Goal: Find specific page/section: Find specific page/section

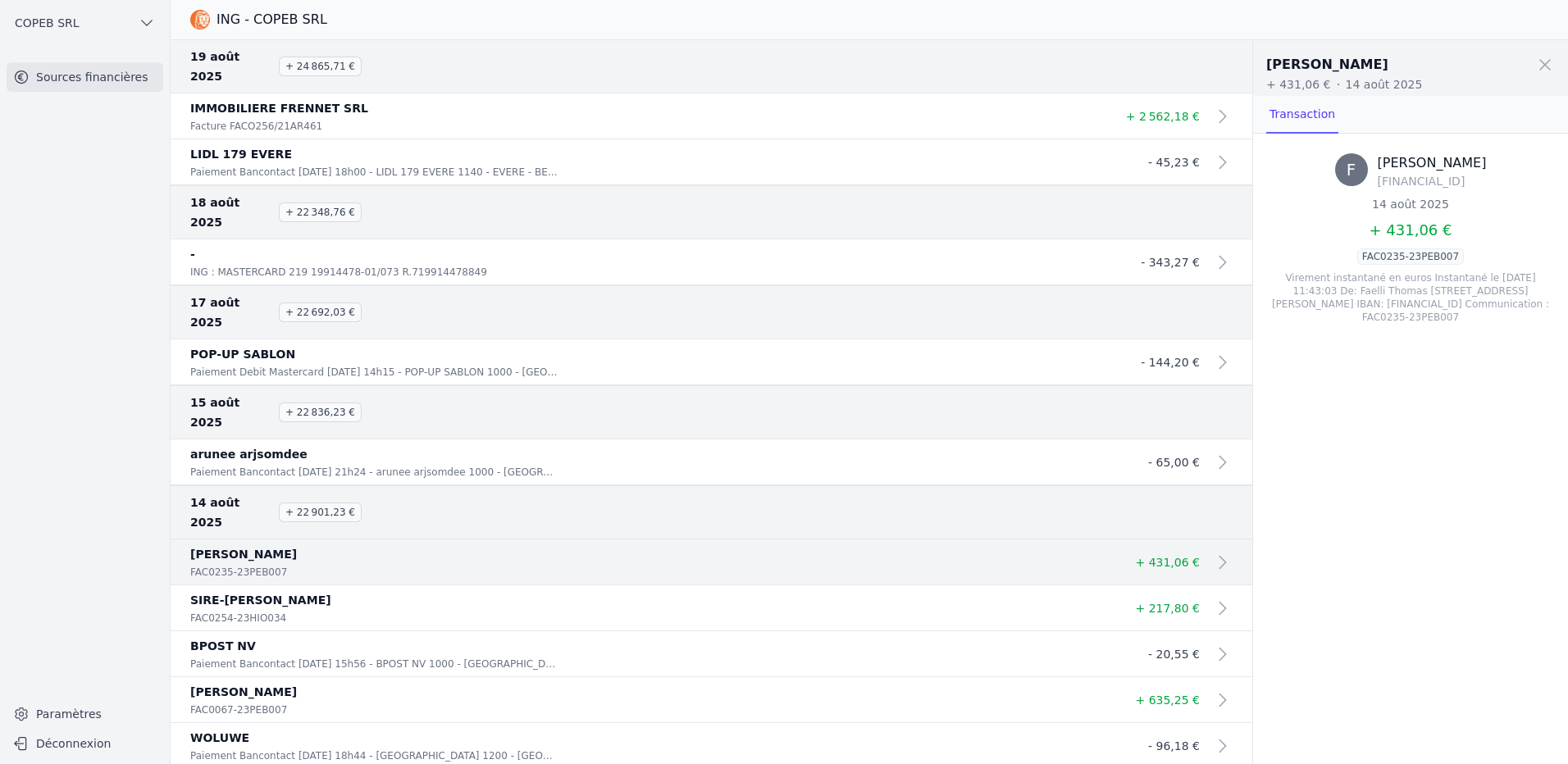
click at [1543, 81] on span at bounding box center [1545, 64] width 36 height 36
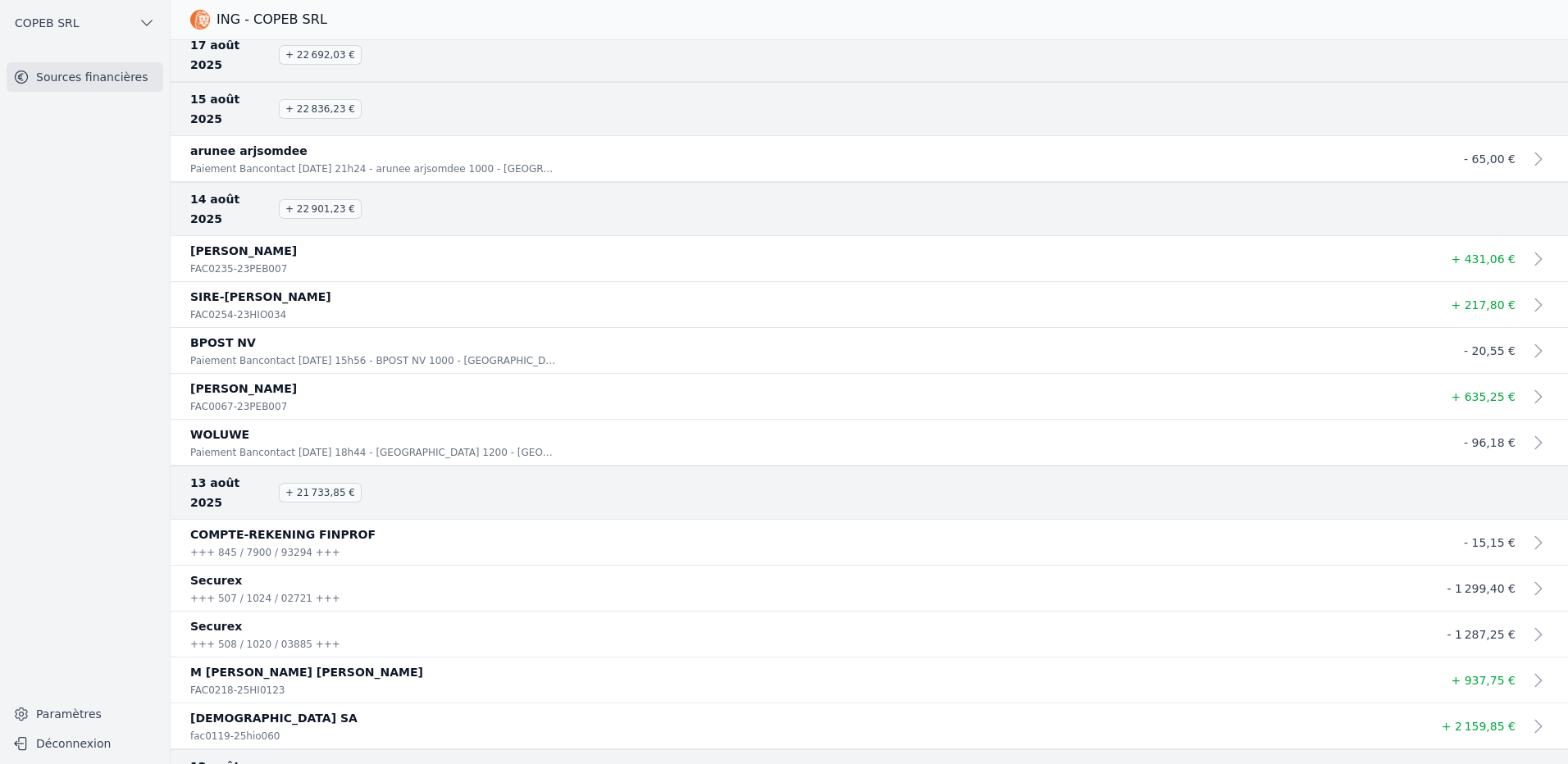
scroll to position [328, 0]
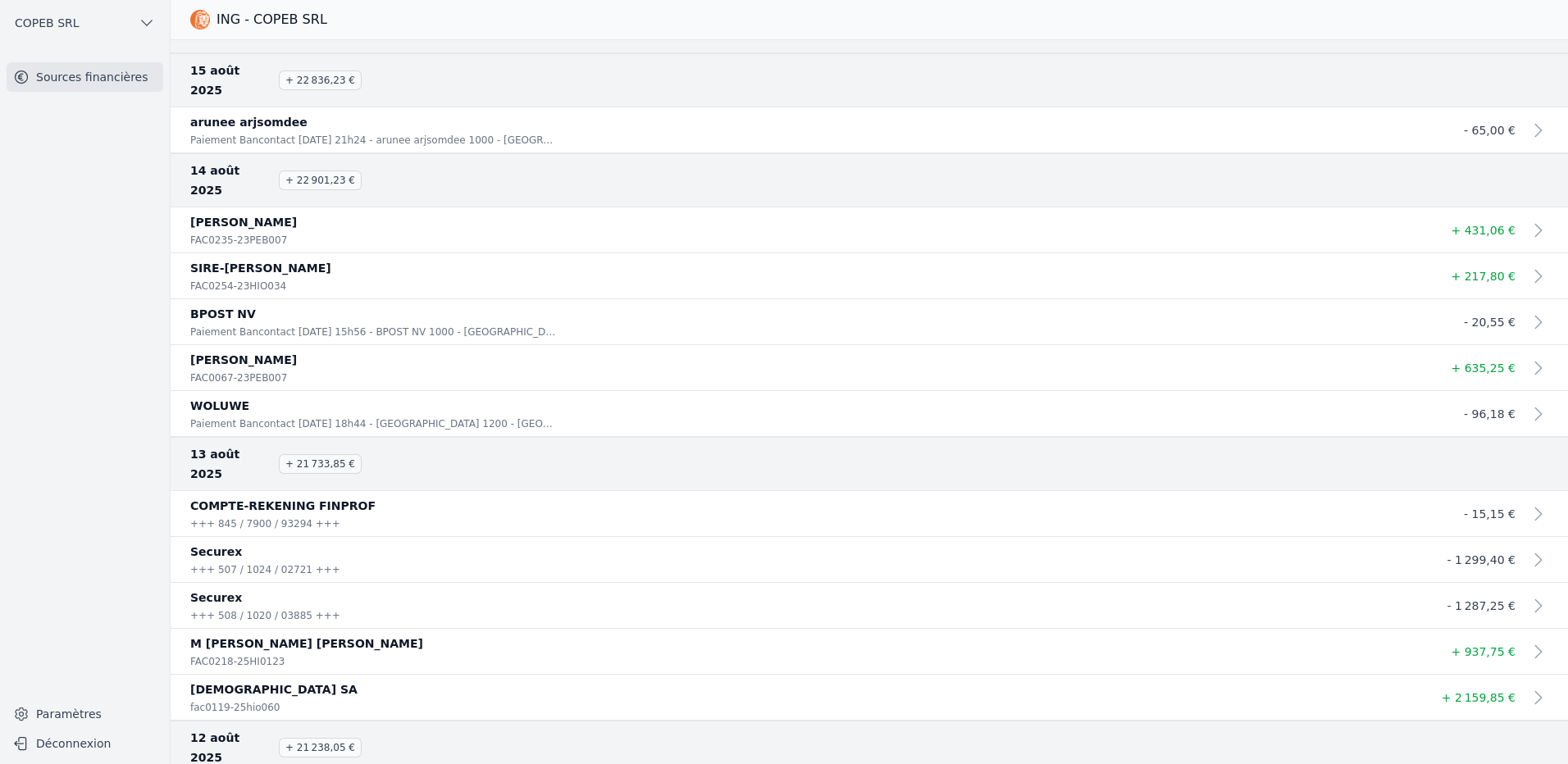
click at [1137, 396] on p "WOLUWE" at bounding box center [804, 405] width 1227 height 20
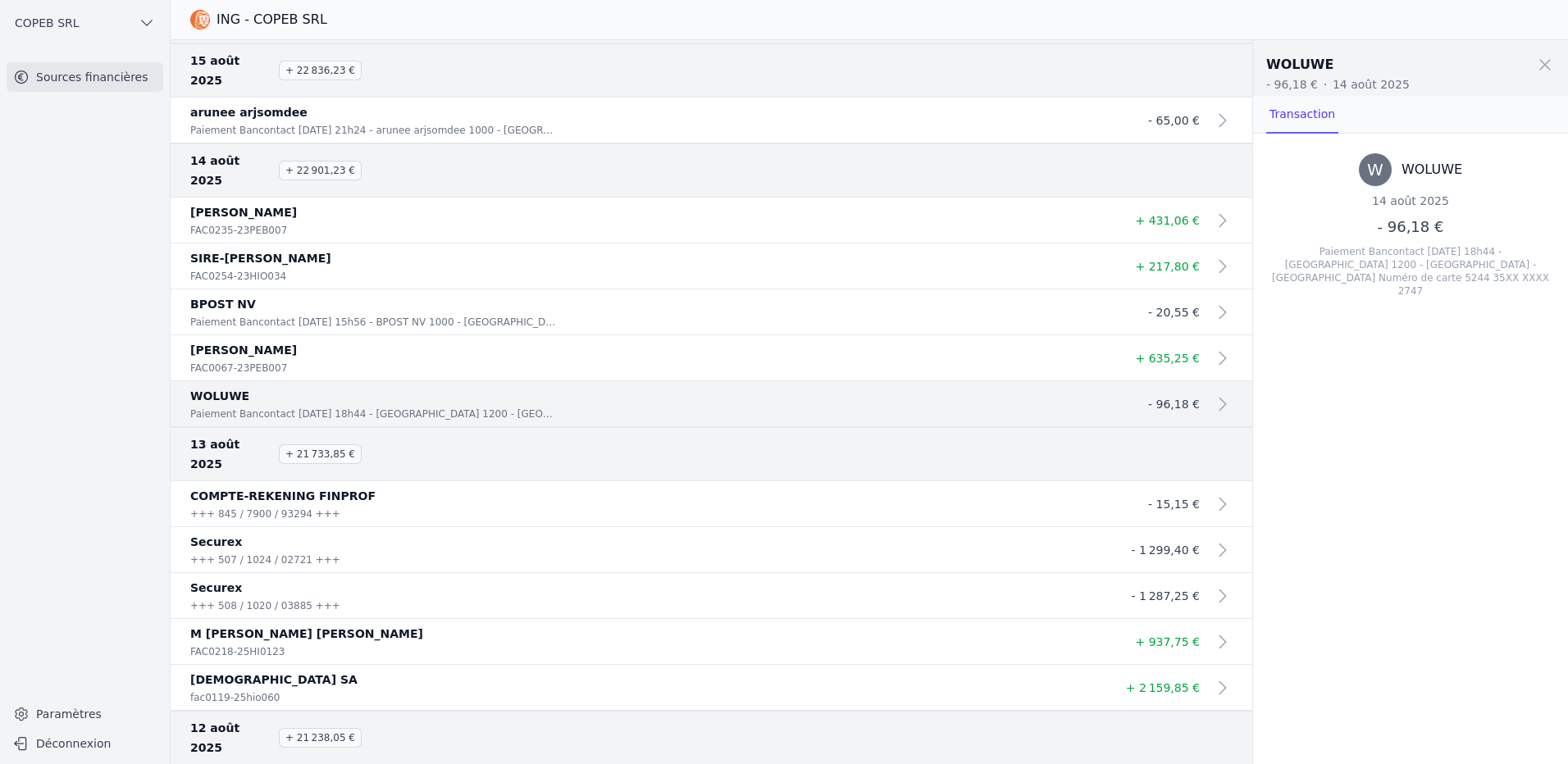
click at [1537, 71] on span at bounding box center [1545, 64] width 36 height 36
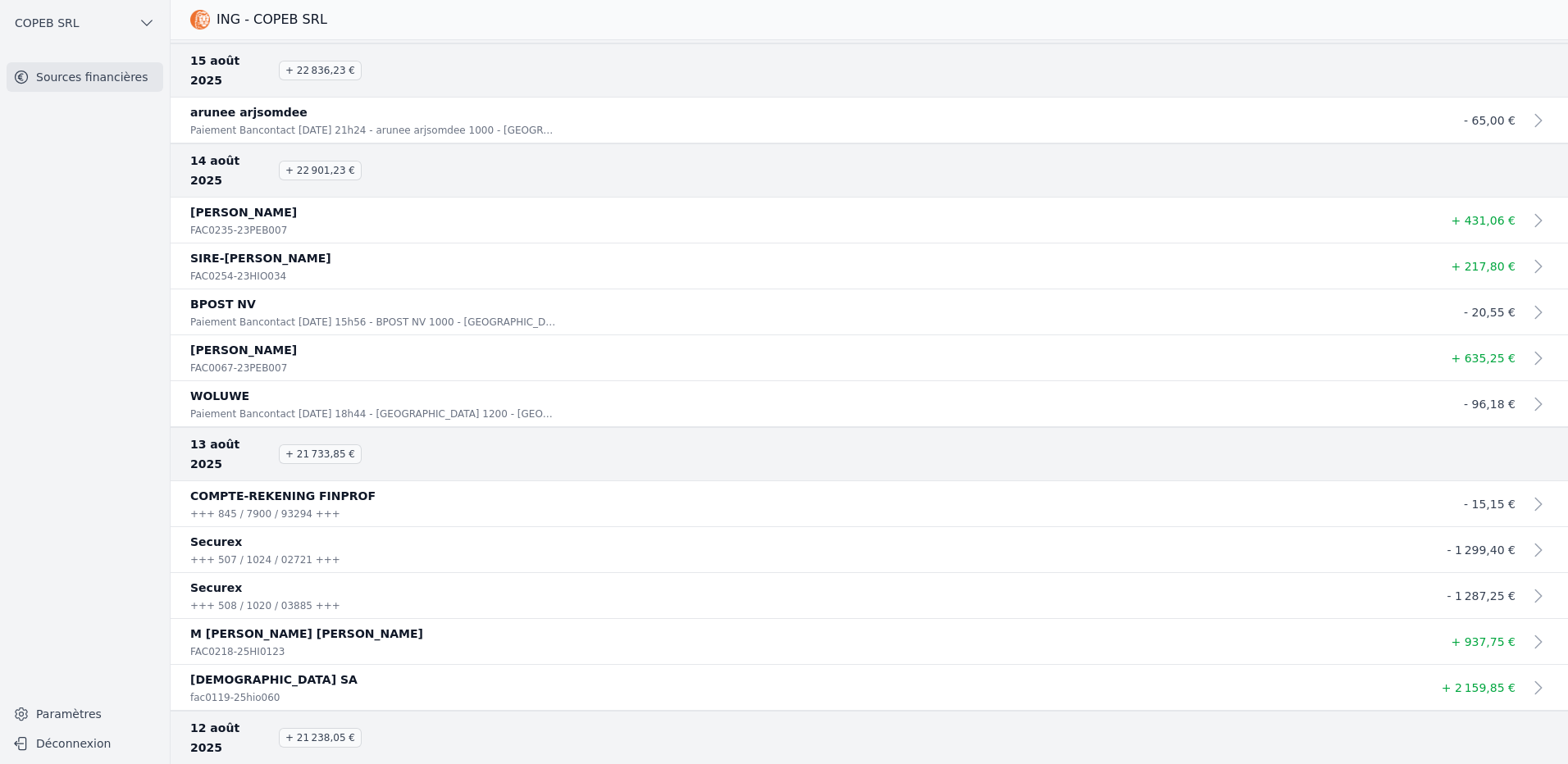
scroll to position [1018, 0]
